Goal: Information Seeking & Learning: Understand process/instructions

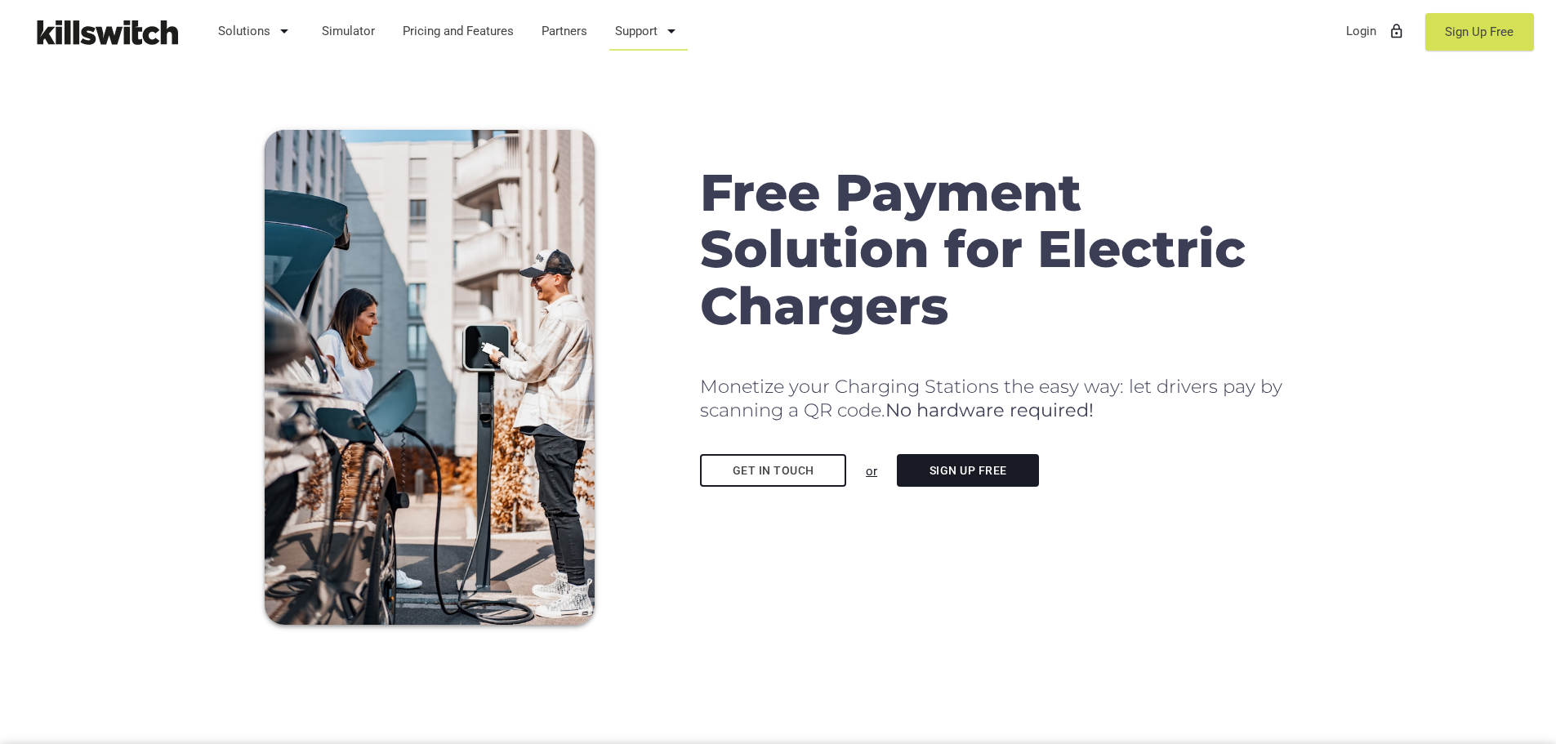
click at [625, 30] on link "Support arrow_drop_down" at bounding box center [649, 31] width 82 height 42
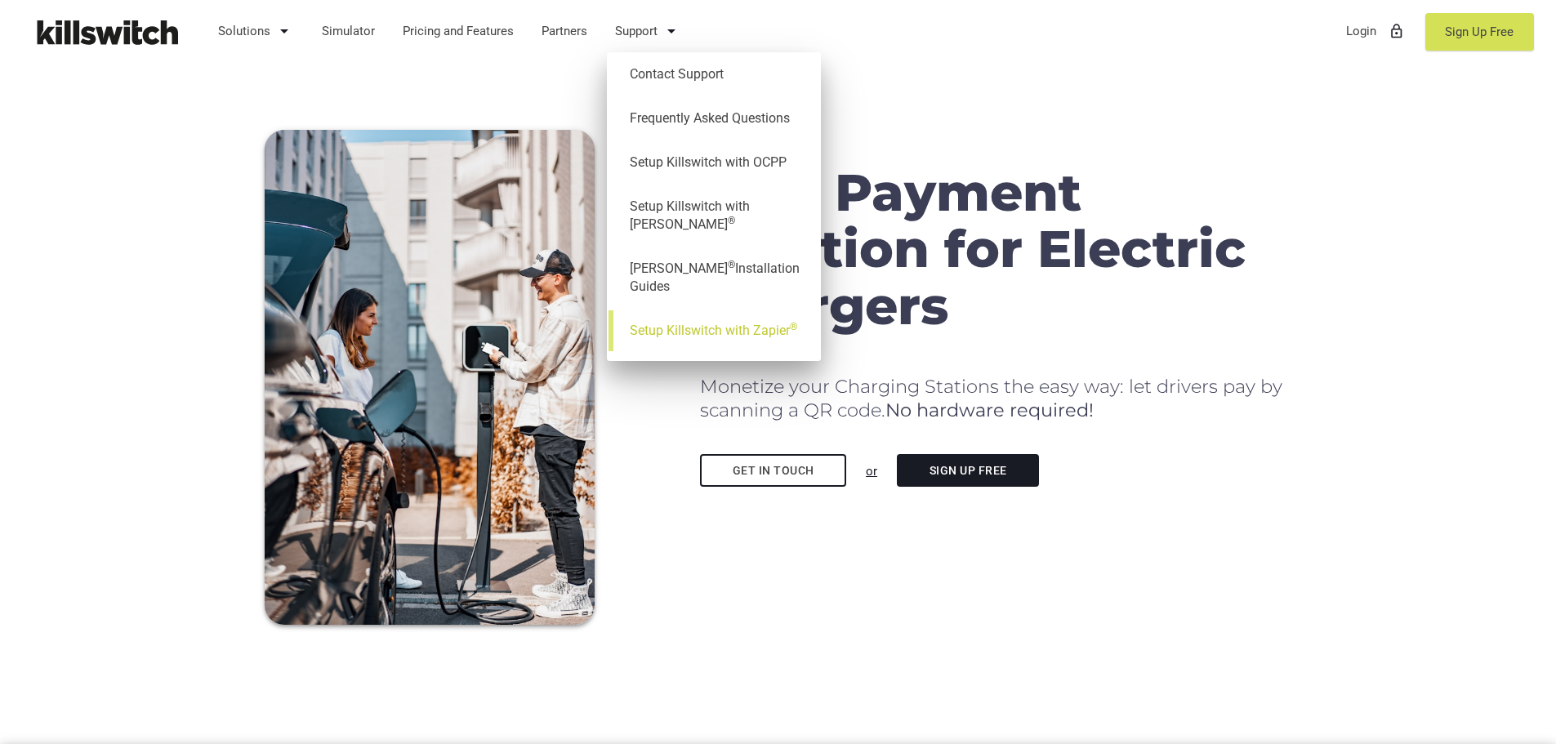
click at [700, 309] on link "Setup Killswitch with Zapier ®" at bounding box center [714, 331] width 198 height 44
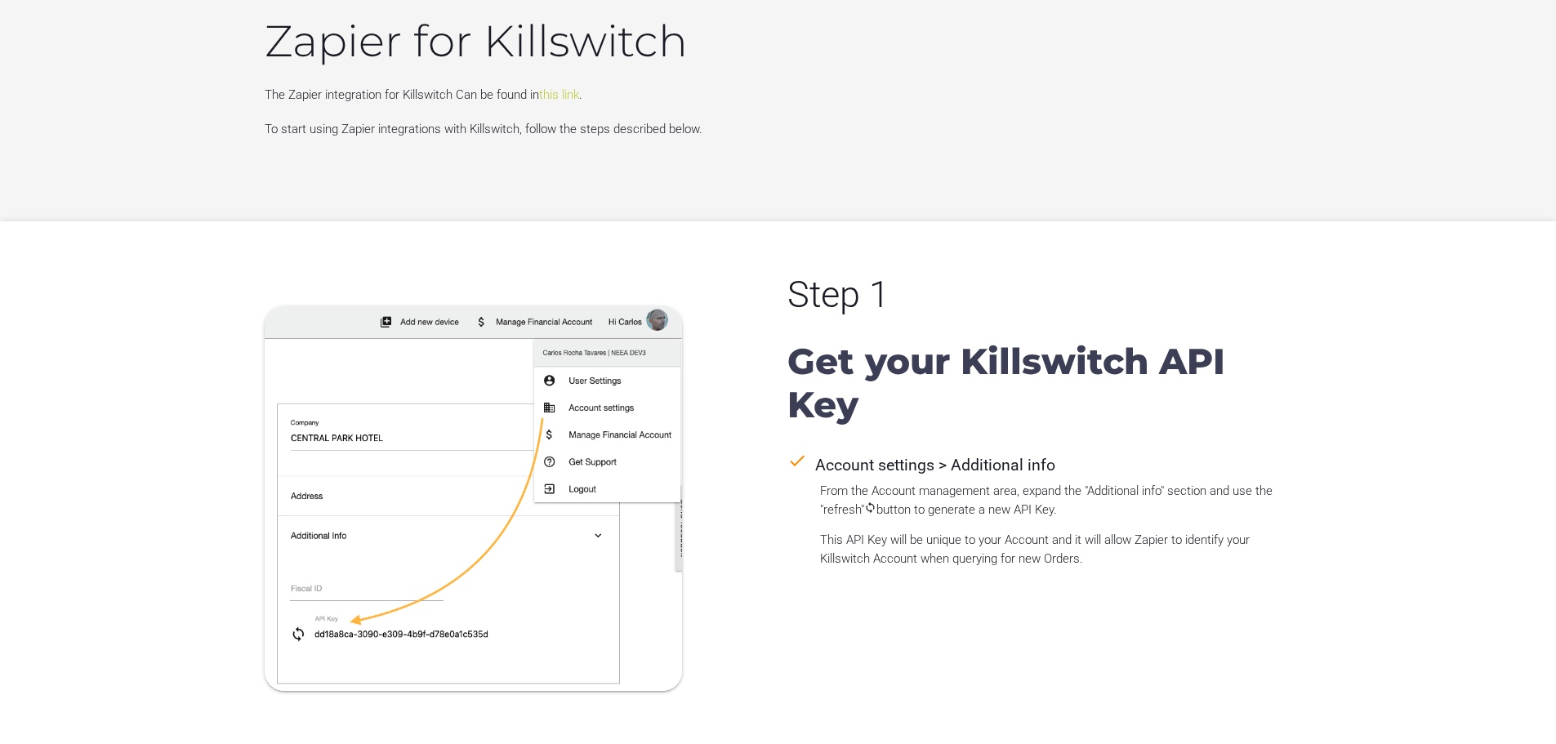
scroll to position [1470, 0]
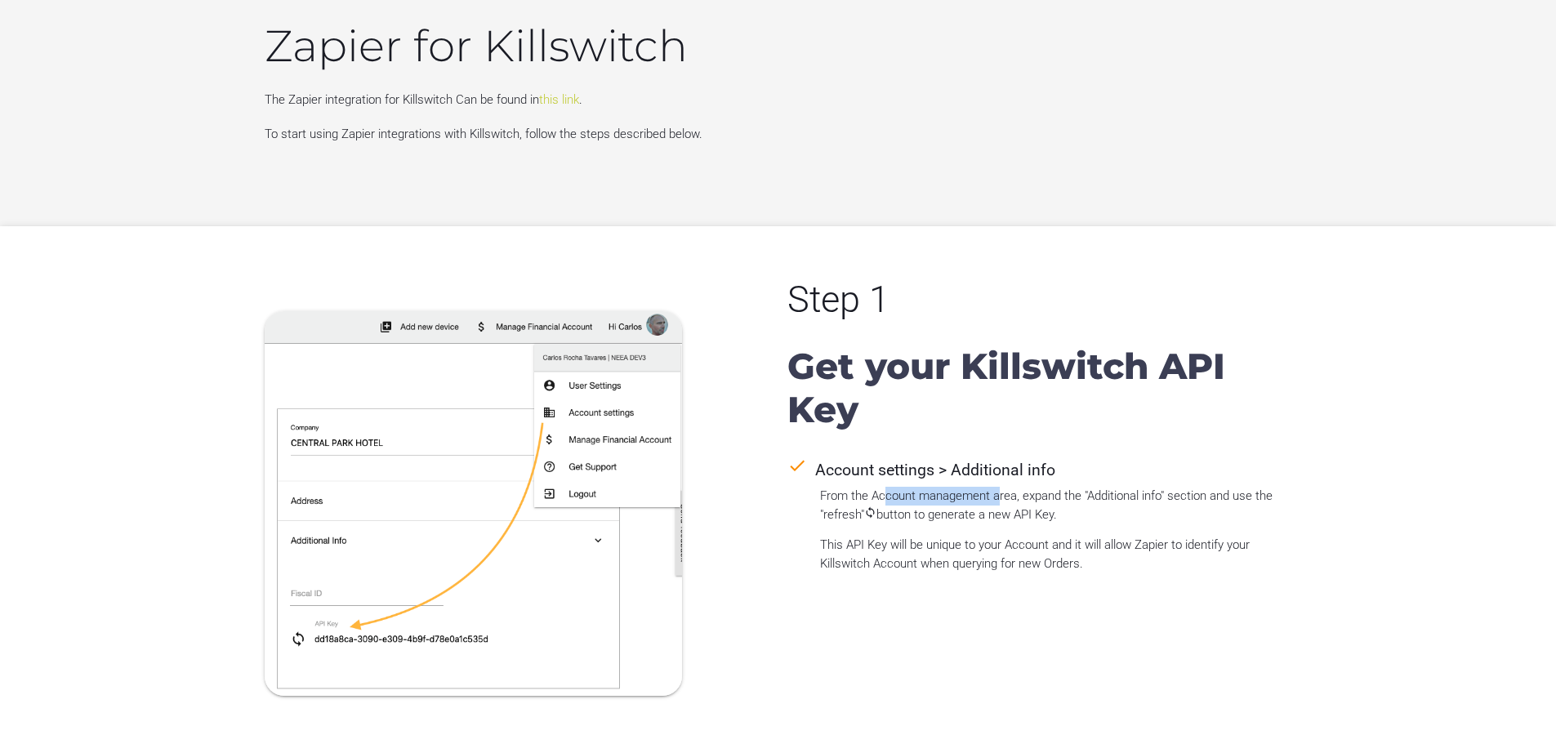
drag, startPoint x: 882, startPoint y: 491, endPoint x: 1000, endPoint y: 492, distance: 117.6
click at [1000, 492] on p "From the Account management area, expand the "Additional info" section and use …" at bounding box center [1056, 505] width 472 height 37
drag, startPoint x: 1048, startPoint y: 493, endPoint x: 1176, endPoint y: 490, distance: 128.3
click at [1176, 490] on p "From the Account management area, expand the "Additional info" section and use …" at bounding box center [1056, 505] width 472 height 37
drag, startPoint x: 834, startPoint y: 510, endPoint x: 857, endPoint y: 510, distance: 22.9
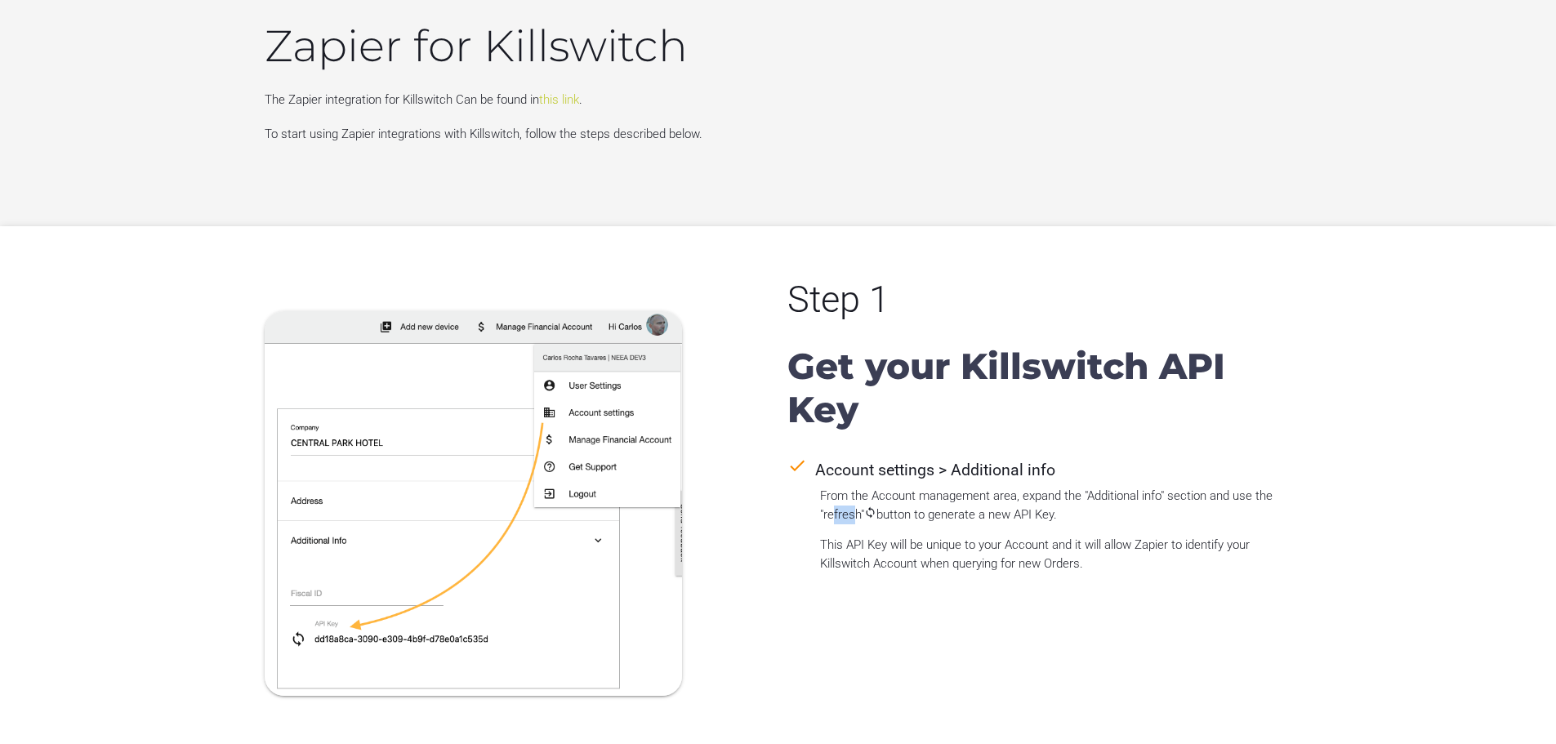
click at [857, 510] on p "From the Account management area, expand the "Additional info" section and use …" at bounding box center [1056, 505] width 472 height 37
drag, startPoint x: 956, startPoint y: 492, endPoint x: 844, endPoint y: 519, distance: 115.3
click at [844, 519] on p "From the Account management area, expand the "Additional info" section and use …" at bounding box center [1056, 505] width 472 height 37
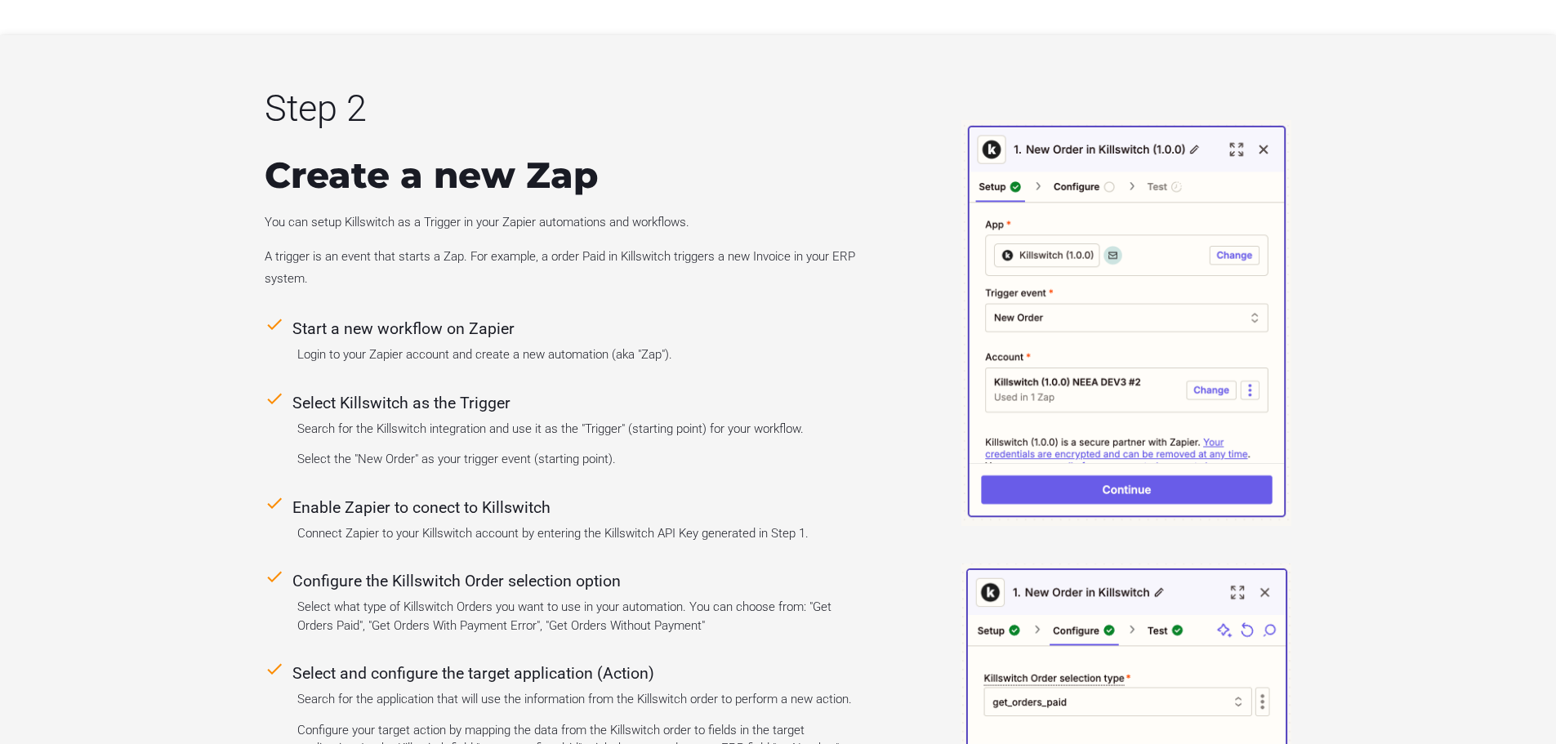
scroll to position [2205, 0]
drag, startPoint x: 372, startPoint y: 339, endPoint x: 425, endPoint y: 329, distance: 54.0
click at [425, 329] on div "check Start a new workflow on Zapier" at bounding box center [560, 327] width 591 height 27
drag, startPoint x: 365, startPoint y: 358, endPoint x: 634, endPoint y: 350, distance: 268.8
click at [634, 350] on p "Login to your Zapier account and create a new automation (aka "Zap")." at bounding box center [576, 354] width 559 height 19
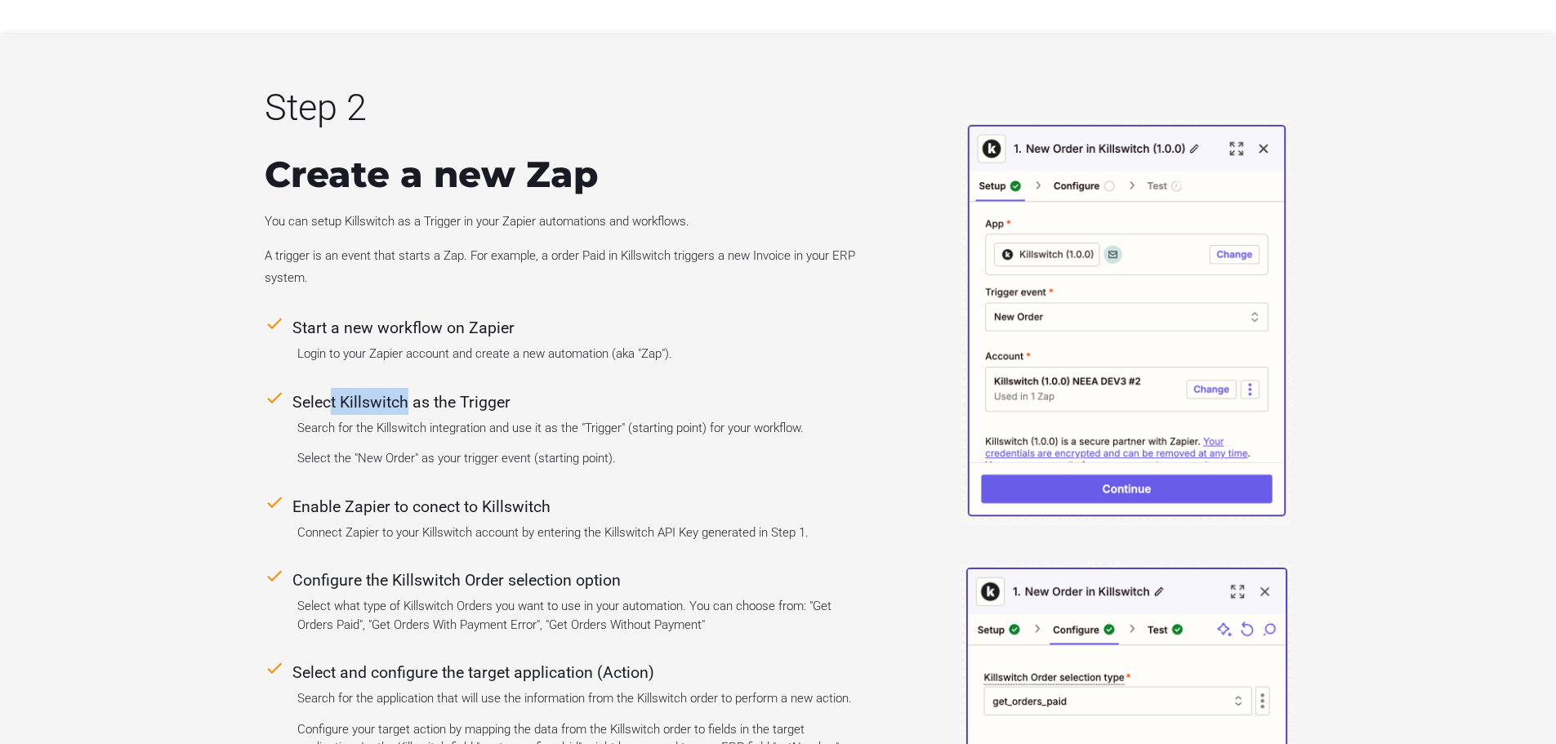
drag, startPoint x: 325, startPoint y: 400, endPoint x: 400, endPoint y: 388, distance: 76.1
click at [400, 388] on div "check Select Killswitch as the Trigger" at bounding box center [560, 401] width 591 height 27
drag, startPoint x: 343, startPoint y: 435, endPoint x: 584, endPoint y: 436, distance: 240.9
click at [584, 436] on div "check Select Killswitch as the Trigger Search for the Killswitch integration an…" at bounding box center [560, 428] width 591 height 80
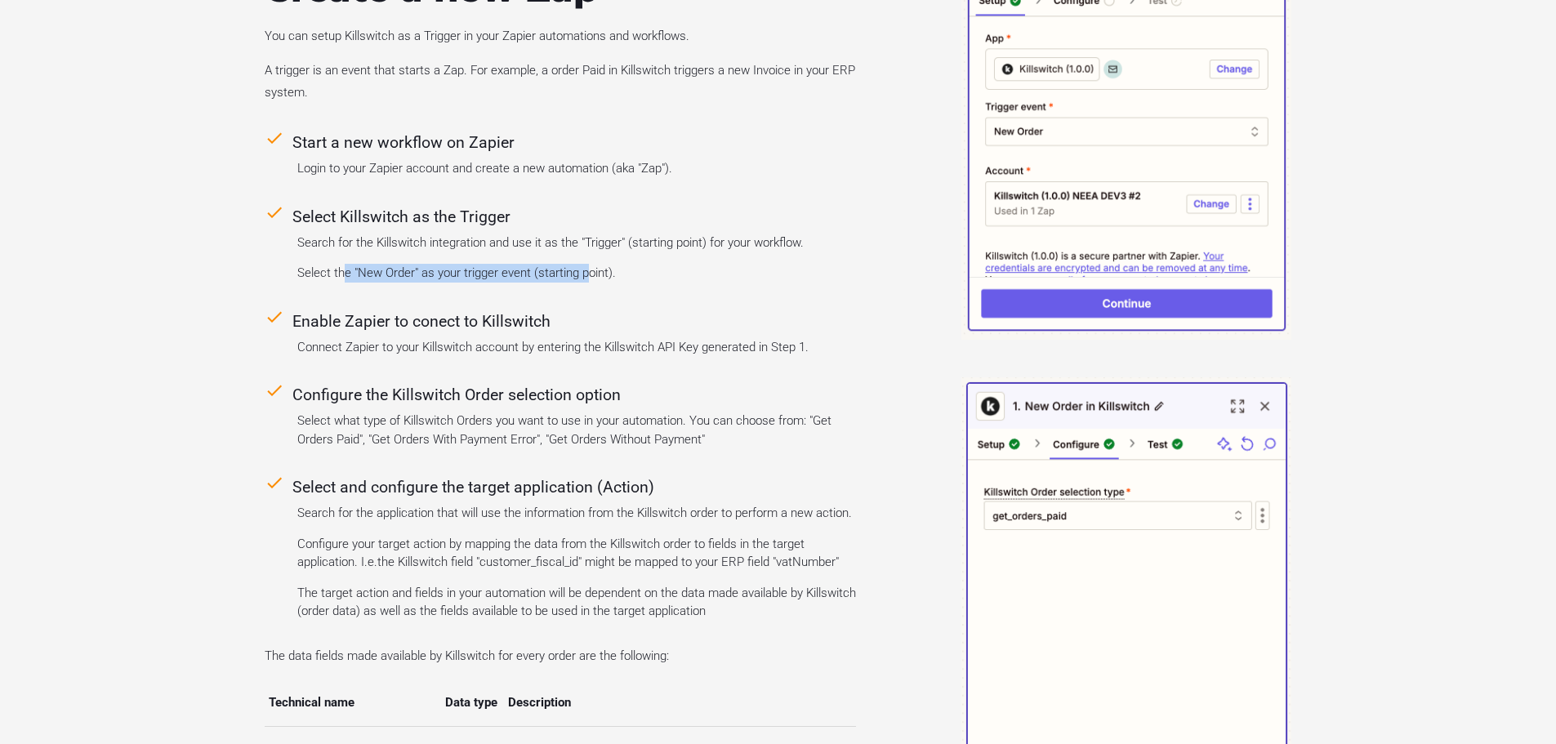
scroll to position [2450, 0]
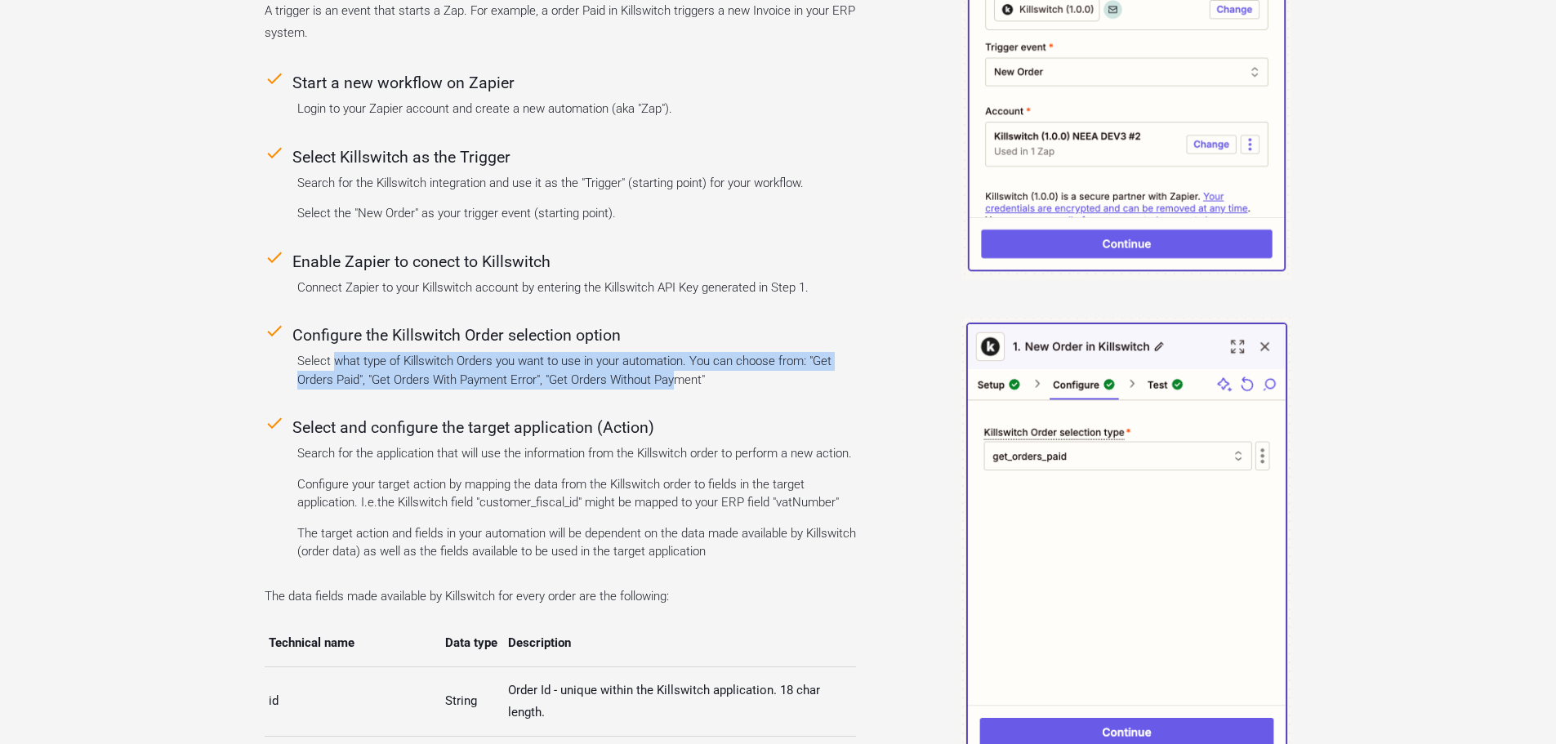
drag, startPoint x: 336, startPoint y: 350, endPoint x: 674, endPoint y: 379, distance: 339.3
click at [674, 379] on p "Select what type of Killswitch Orders you want to use in your automation. You c…" at bounding box center [576, 370] width 559 height 37
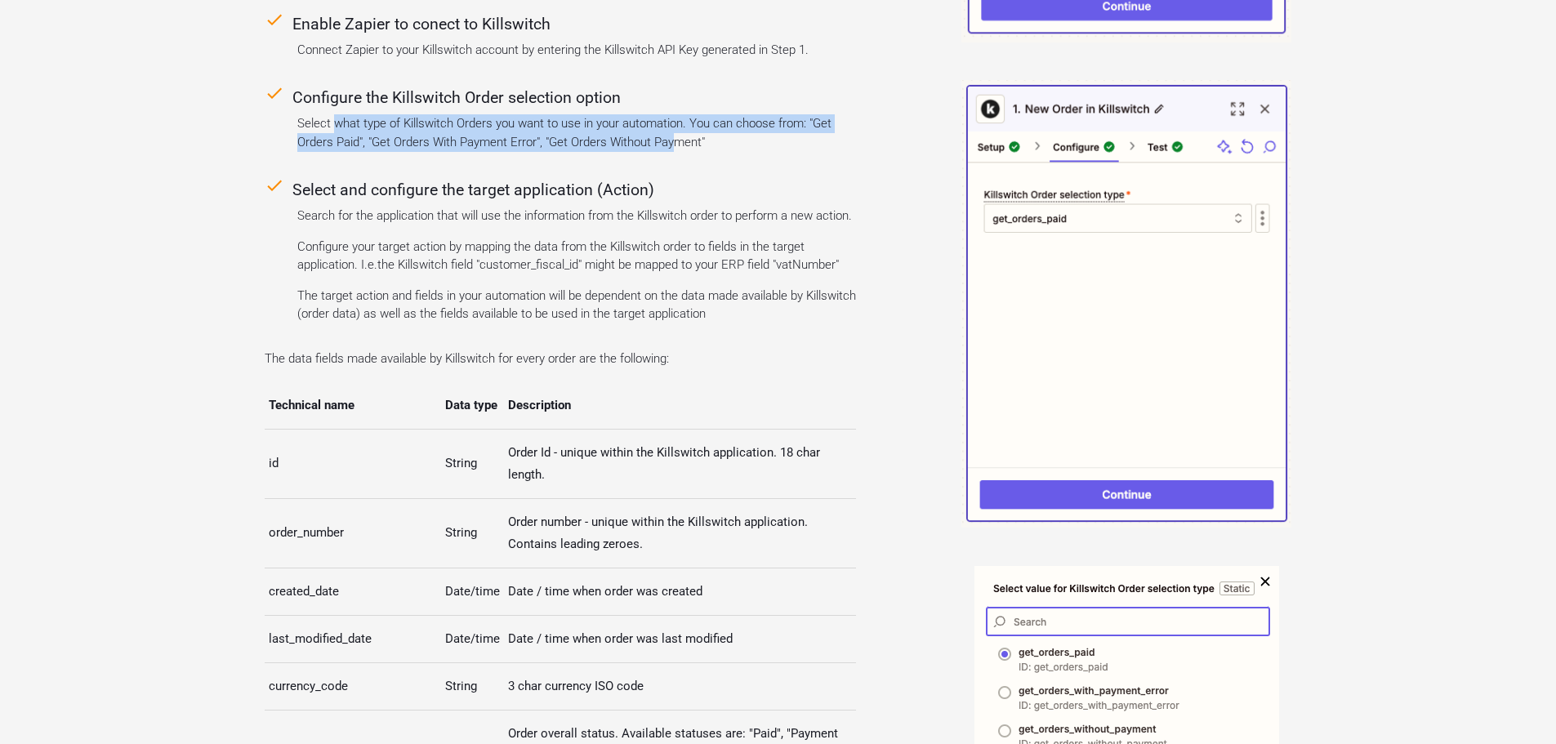
scroll to position [2695, 0]
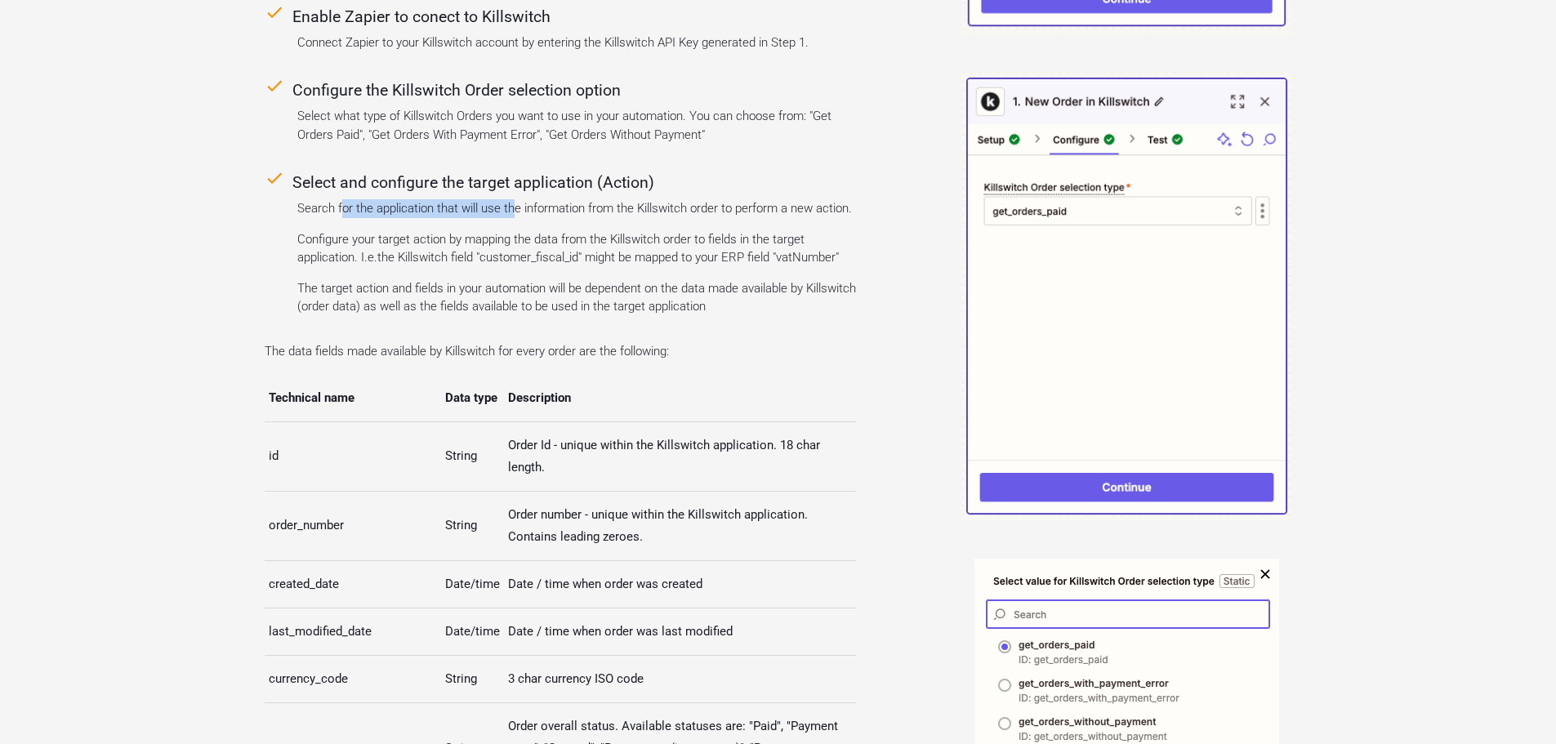
drag, startPoint x: 341, startPoint y: 203, endPoint x: 514, endPoint y: 200, distance: 173.2
click at [514, 200] on p "Search for the application that will use the information from the Killswitch or…" at bounding box center [576, 208] width 559 height 19
drag, startPoint x: 575, startPoint y: 209, endPoint x: 804, endPoint y: 212, distance: 228.7
click at [804, 212] on p "Search for the application that will use the information from the Killswitch or…" at bounding box center [576, 208] width 559 height 19
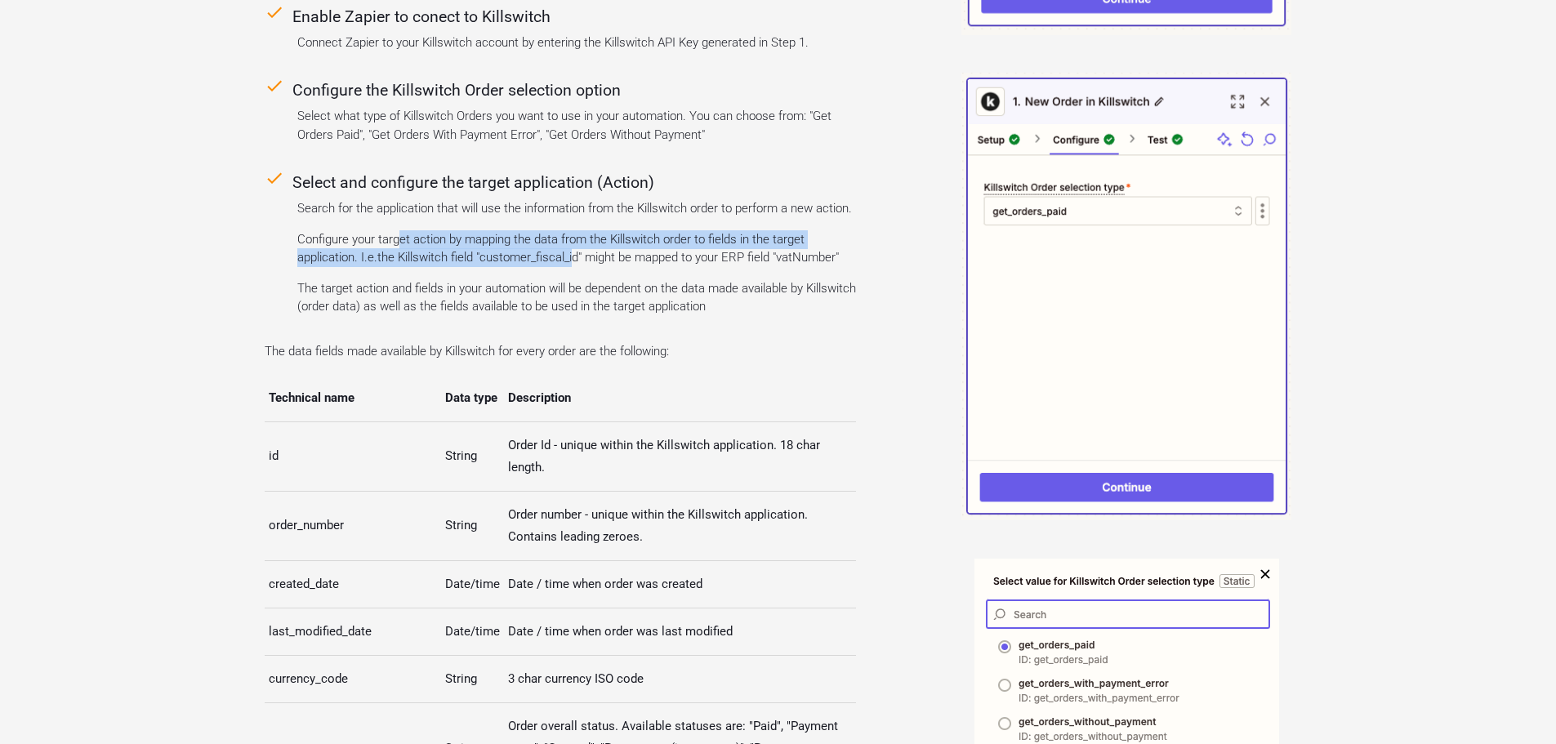
drag, startPoint x: 397, startPoint y: 236, endPoint x: 572, endPoint y: 253, distance: 175.6
click at [572, 253] on p "Configure your target action by mapping the data from the Killswitch order to f…" at bounding box center [576, 248] width 559 height 37
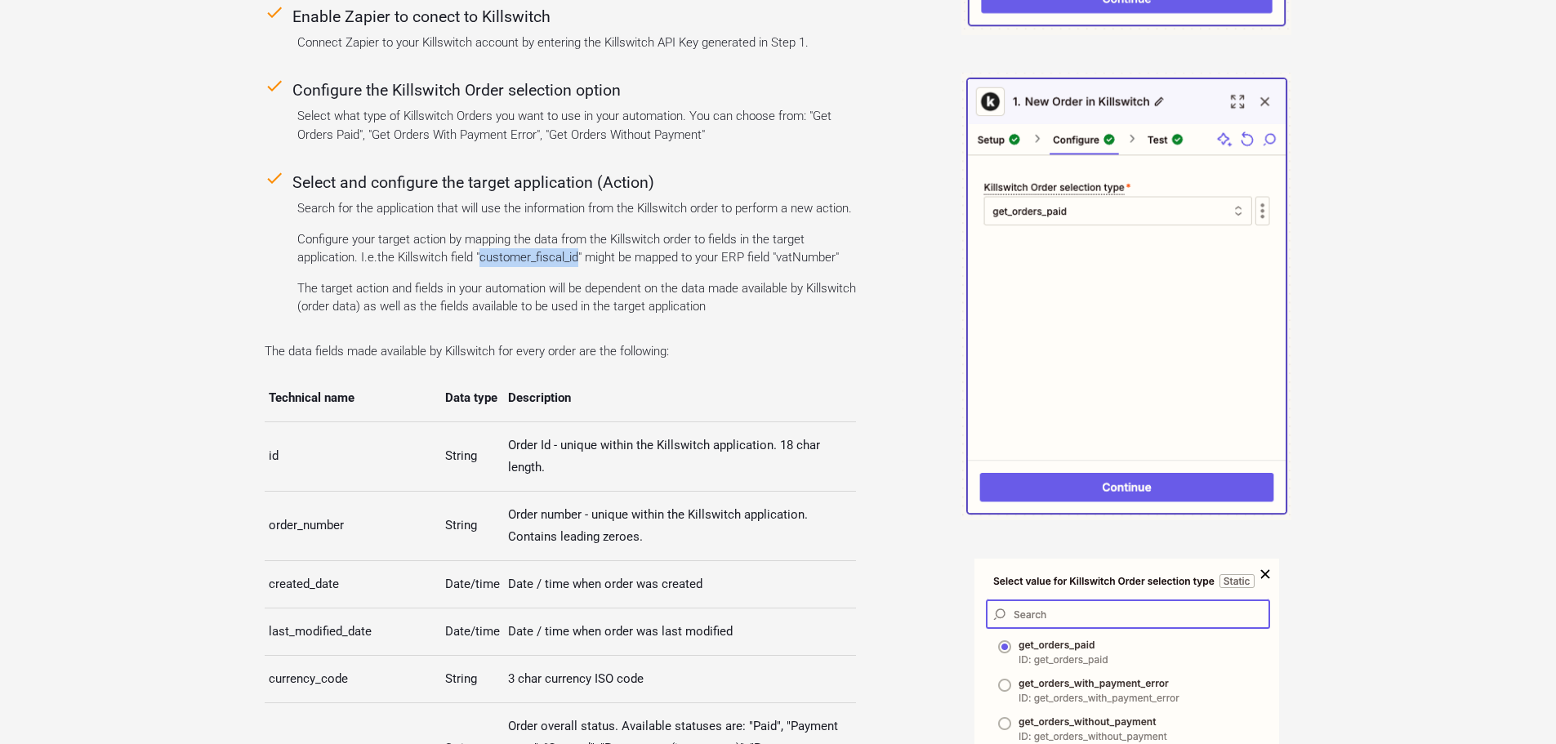
click at [572, 253] on p "Configure your target action by mapping the data from the Killswitch order to f…" at bounding box center [576, 248] width 559 height 37
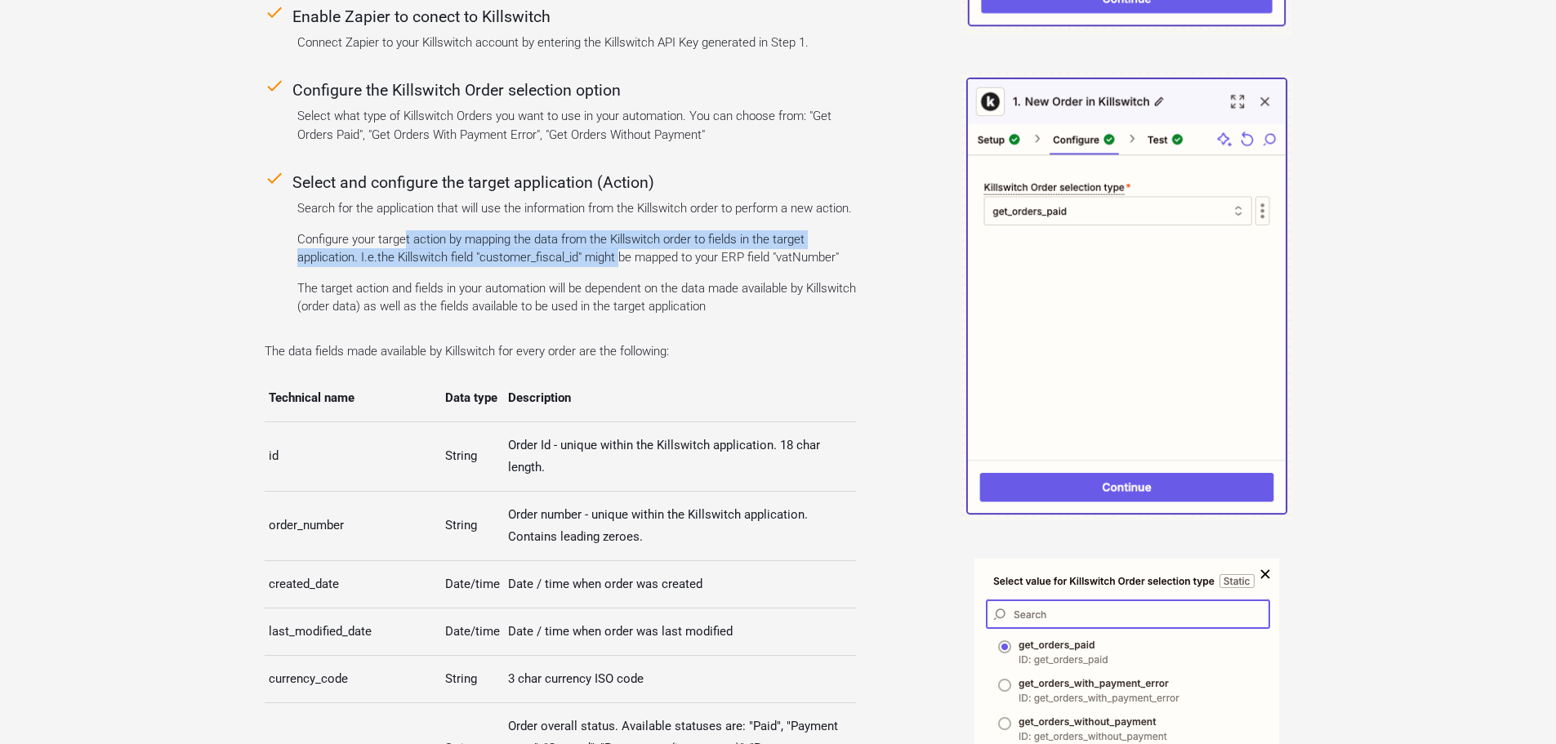
drag, startPoint x: 407, startPoint y: 237, endPoint x: 623, endPoint y: 244, distance: 216.6
click at [623, 244] on p "Configure your target action by mapping the data from the Killswitch order to f…" at bounding box center [576, 248] width 559 height 37
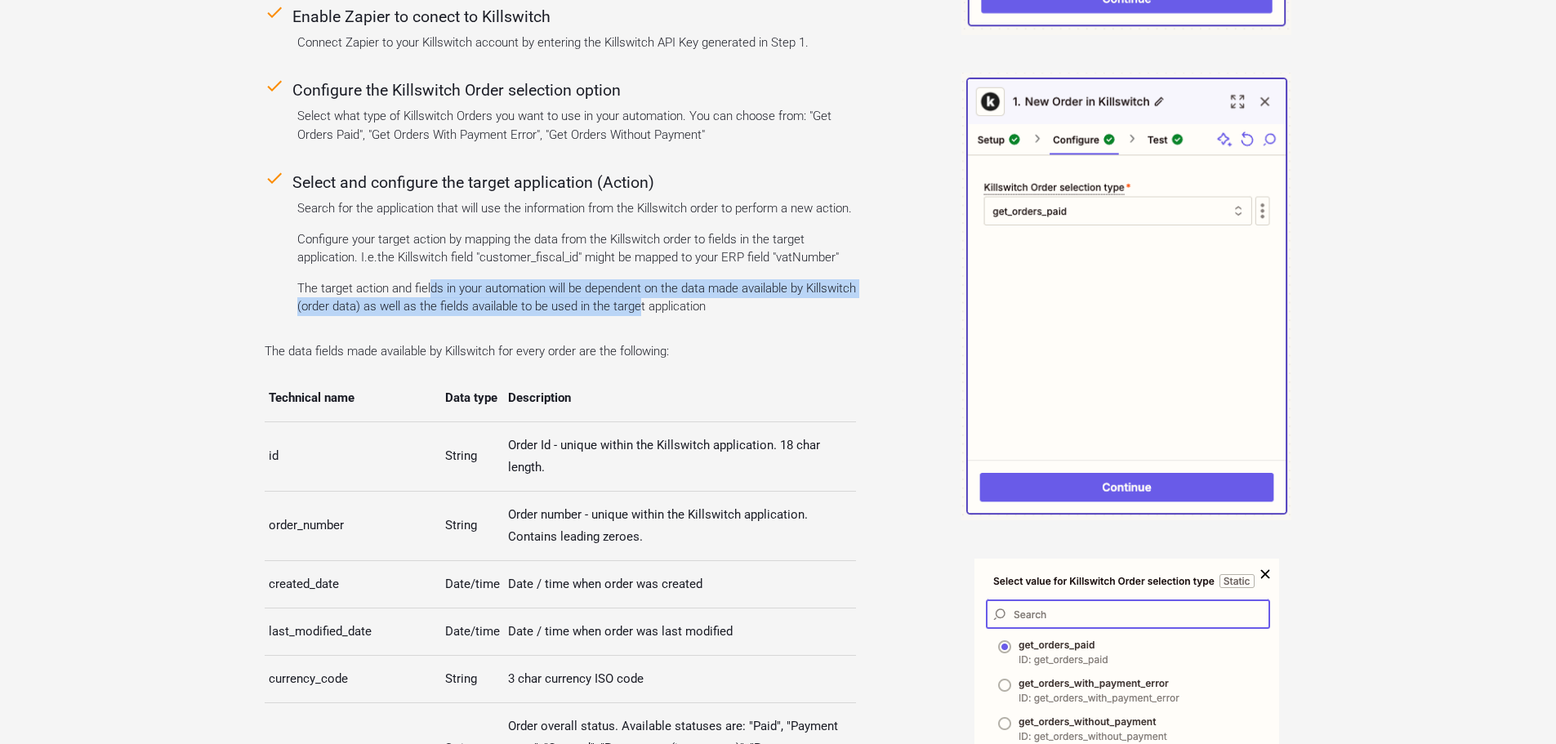
drag, startPoint x: 430, startPoint y: 283, endPoint x: 690, endPoint y: 295, distance: 260.8
click at [690, 295] on p "The target action and fields in your automation will be dependent on the data m…" at bounding box center [576, 297] width 559 height 37
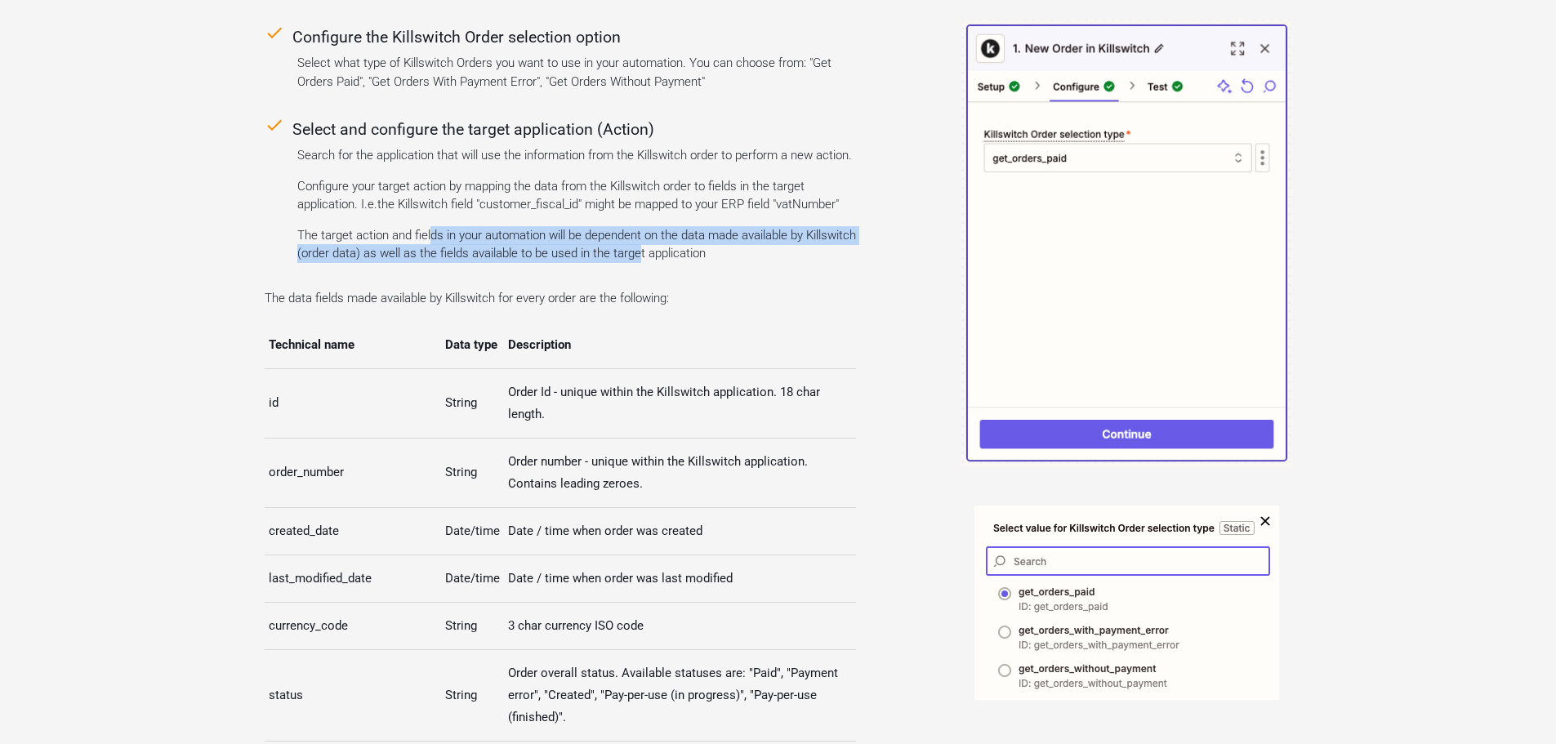
scroll to position [2777, 0]
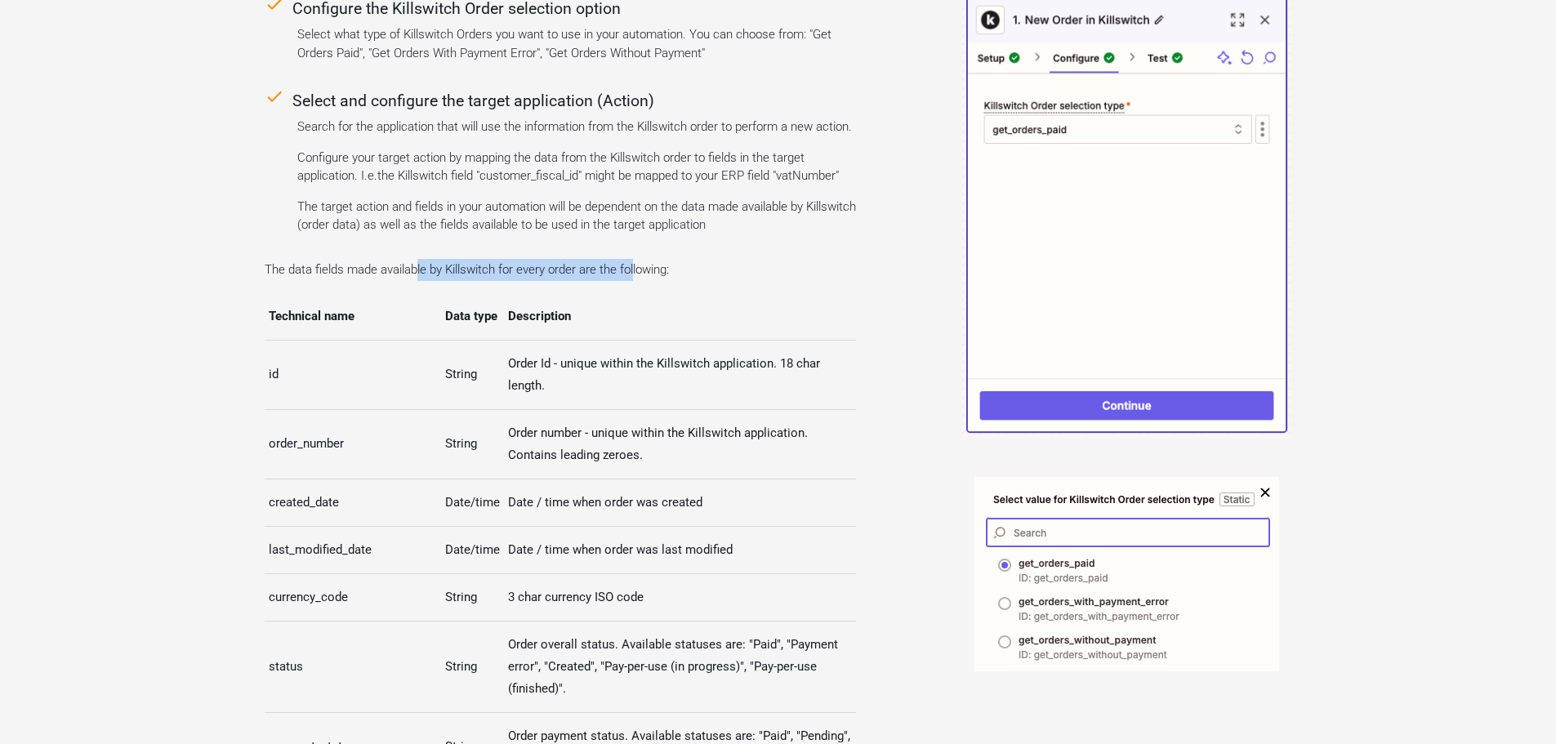
drag, startPoint x: 416, startPoint y: 262, endPoint x: 633, endPoint y: 274, distance: 217.5
click at [633, 274] on p "The data fields made available by Killswitch for every order are the following:" at bounding box center [560, 270] width 591 height 22
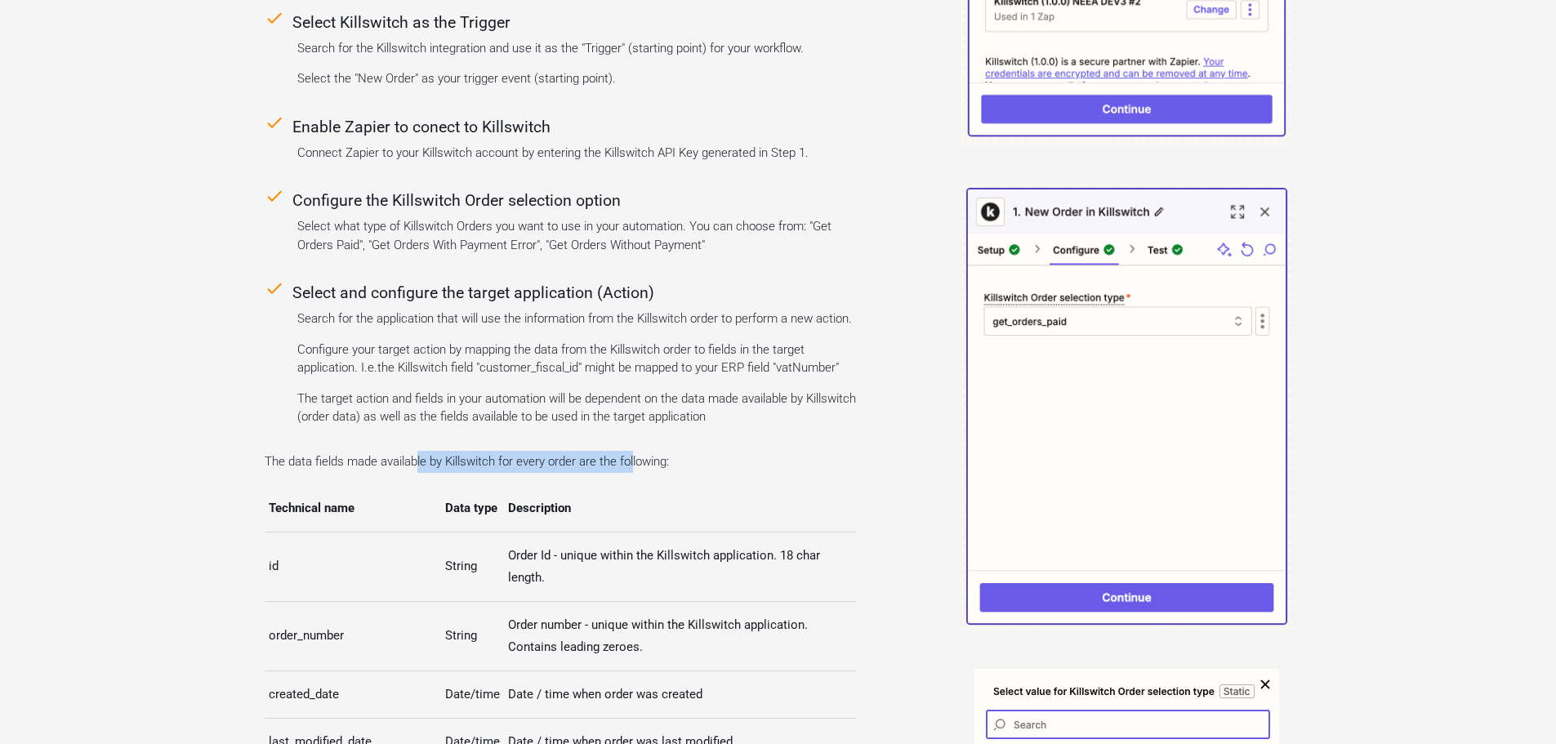
scroll to position [2613, 0]
